Goal: Information Seeking & Learning: Understand process/instructions

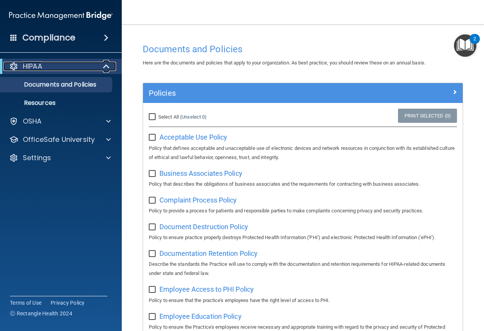
click at [85, 65] on div "HIPAA" at bounding box center [50, 66] width 94 height 9
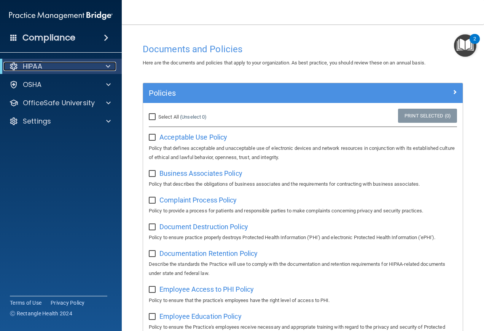
click at [85, 65] on div "HIPAA" at bounding box center [50, 66] width 94 height 9
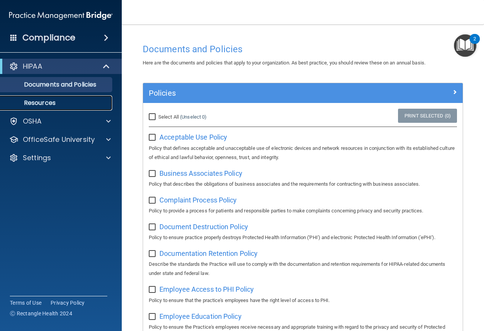
click at [40, 107] on link "Resources" at bounding box center [52, 102] width 120 height 15
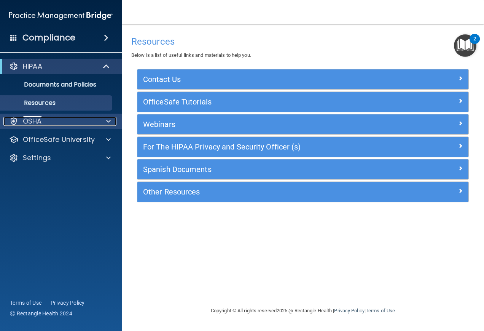
click at [52, 118] on div "OSHA" at bounding box center [50, 121] width 94 height 9
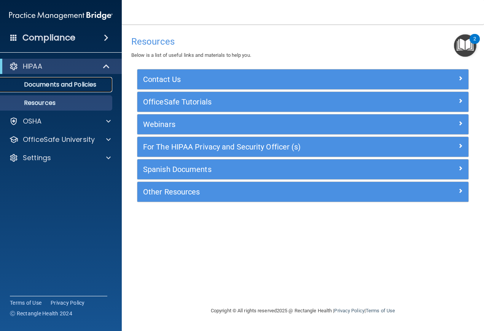
click at [59, 83] on p "Documents and Policies" at bounding box center [57, 85] width 104 height 8
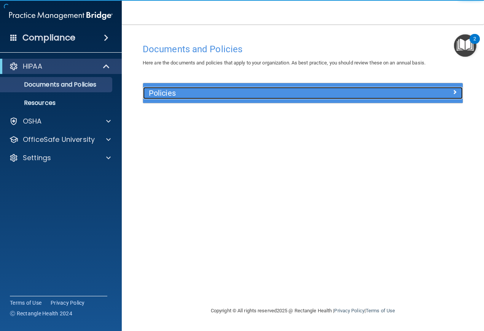
click at [243, 93] on h5 "Policies" at bounding box center [263, 93] width 228 height 8
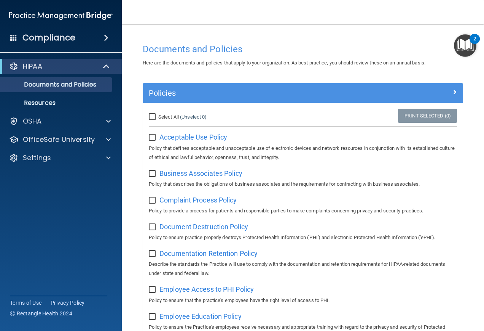
click at [155, 134] on input "checkbox" at bounding box center [153, 137] width 9 height 6
checkbox input "true"
click at [172, 172] on span "Business Associates Policy" at bounding box center [201, 173] width 83 height 8
click at [151, 177] on div "Business Associates Policy Policy that describes the obligations of business as…" at bounding box center [303, 178] width 308 height 22
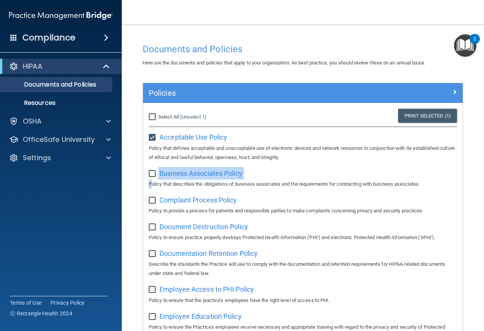
drag, startPoint x: 151, startPoint y: 177, endPoint x: 151, endPoint y: 171, distance: 6.9
click at [151, 171] on input "checkbox" at bounding box center [153, 174] width 9 height 6
checkbox input "true"
click at [182, 201] on span "Complaint Process Policy" at bounding box center [198, 200] width 77 height 8
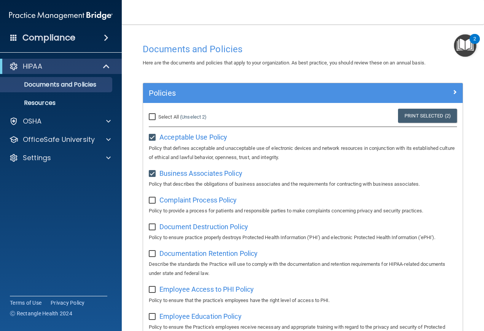
click at [151, 200] on input "checkbox" at bounding box center [153, 200] width 9 height 6
checkbox input "true"
click at [208, 229] on span "Document Destruction Policy" at bounding box center [204, 226] width 89 height 8
click at [154, 226] on input "checkbox" at bounding box center [153, 227] width 9 height 6
checkbox input "true"
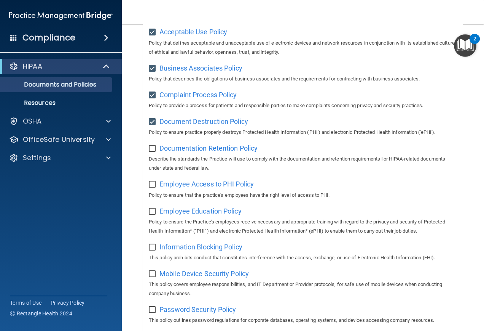
scroll to position [114, 0]
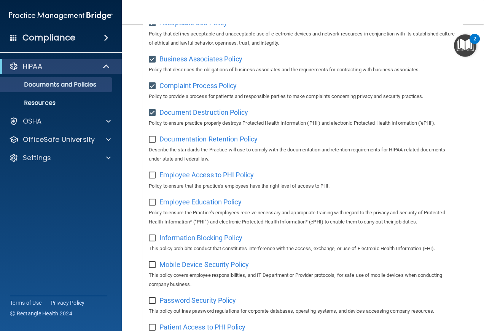
click at [179, 137] on span "Documentation Retention Policy" at bounding box center [209, 139] width 98 height 8
